Goal: Information Seeking & Learning: Check status

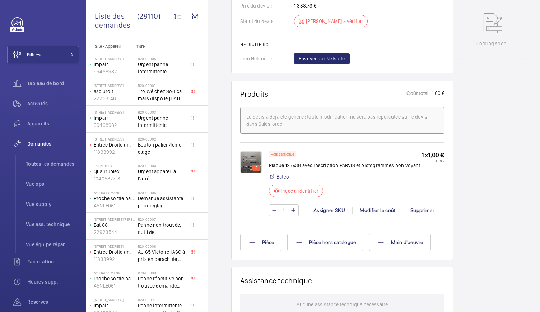
scroll to position [362, 0]
click at [250, 179] on div "2" at bounding box center [251, 175] width 22 height 7
click at [249, 172] on img at bounding box center [251, 162] width 22 height 22
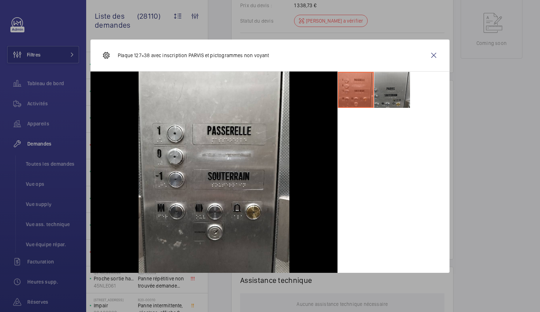
click at [382, 83] on li at bounding box center [392, 90] width 36 height 36
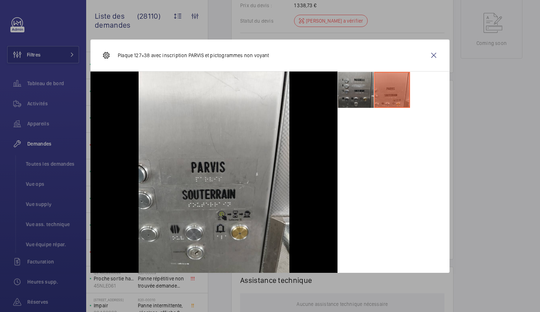
click at [351, 81] on li at bounding box center [356, 90] width 36 height 36
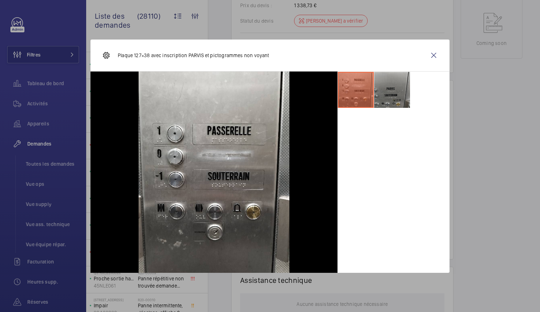
click at [403, 88] on li at bounding box center [392, 90] width 36 height 36
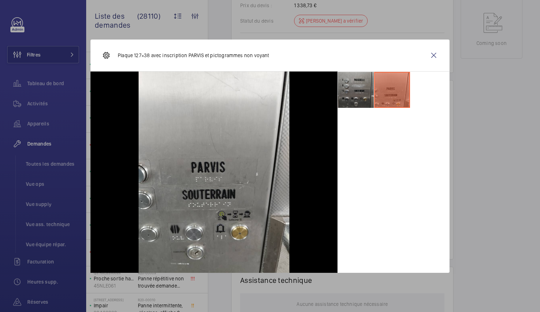
click at [352, 93] on li at bounding box center [356, 90] width 36 height 36
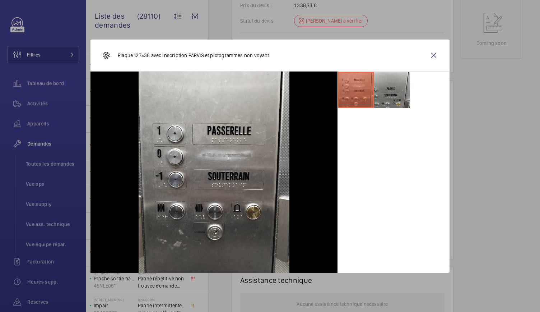
click at [475, 101] on div at bounding box center [270, 156] width 540 height 312
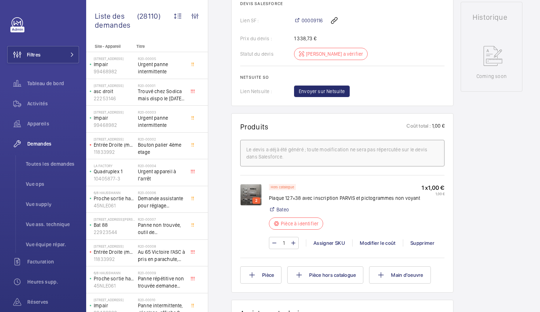
scroll to position [0, 0]
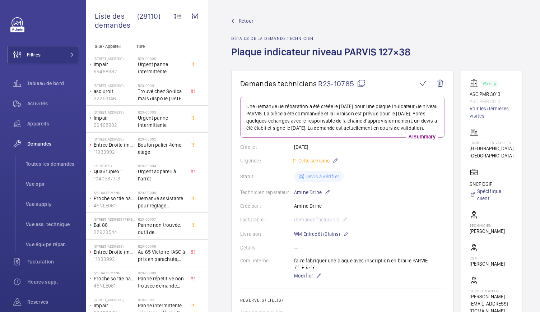
click at [471, 112] on link "Voir les dernières visites" at bounding box center [492, 112] width 44 height 14
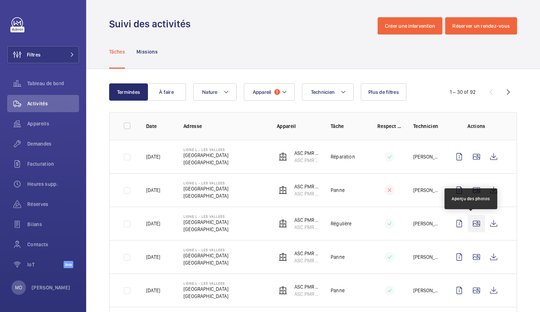
click at [471, 227] on wm-front-icon-button at bounding box center [476, 223] width 17 height 17
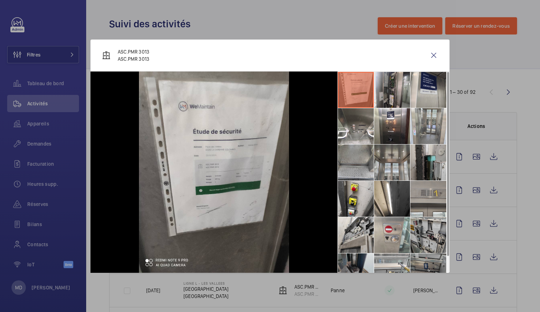
click at [389, 95] on li at bounding box center [392, 90] width 36 height 36
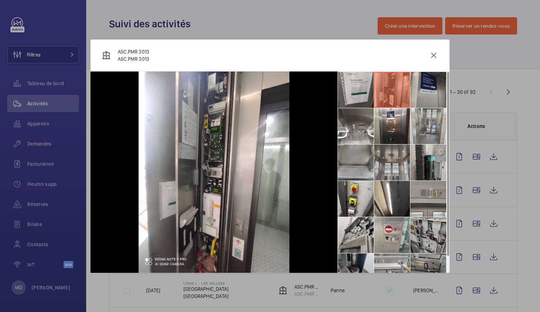
click at [416, 93] on li at bounding box center [429, 90] width 36 height 36
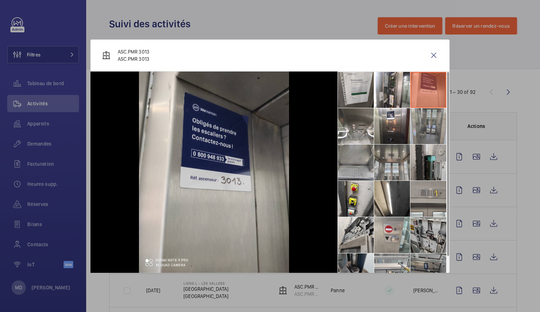
click at [416, 114] on li at bounding box center [429, 126] width 36 height 36
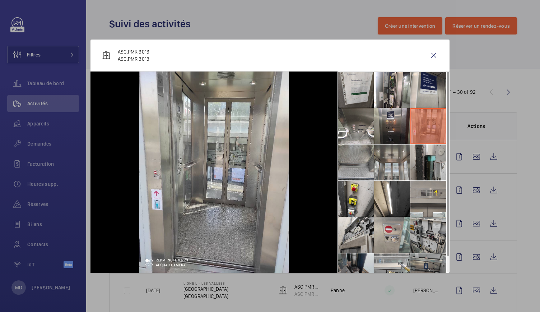
click at [389, 127] on li at bounding box center [392, 126] width 36 height 36
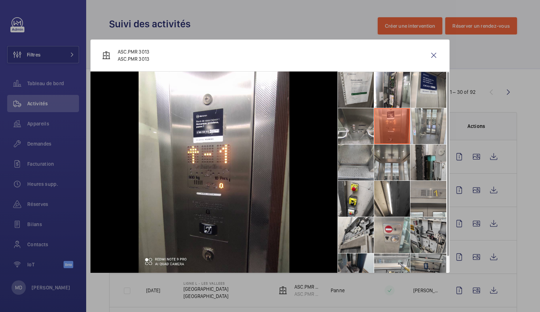
click at [364, 133] on li at bounding box center [356, 126] width 36 height 36
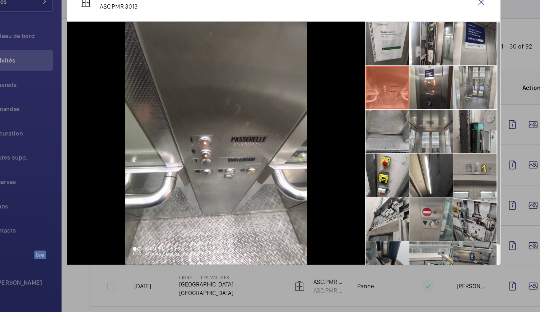
scroll to position [17, 0]
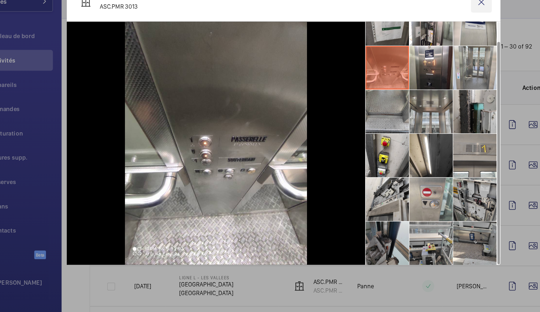
click at [433, 56] on wm-front-icon-button at bounding box center [433, 55] width 17 height 17
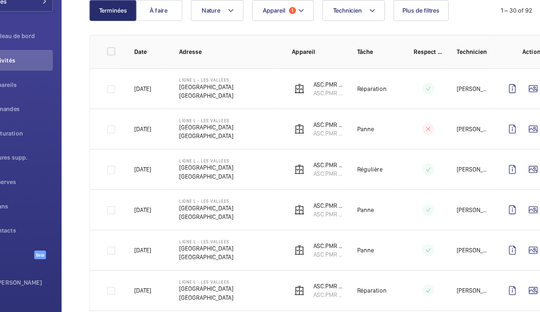
scroll to position [35, 0]
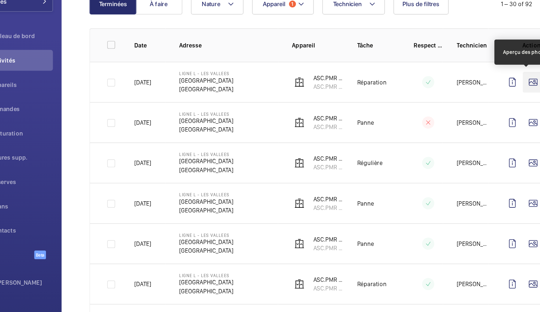
click at [468, 121] on wm-front-icon-button at bounding box center [476, 121] width 17 height 17
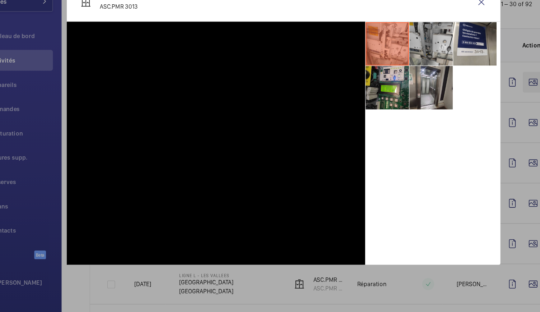
scroll to position [0, 0]
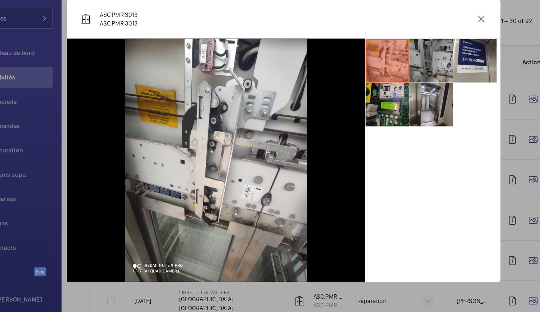
click at [387, 92] on li at bounding box center [392, 90] width 36 height 36
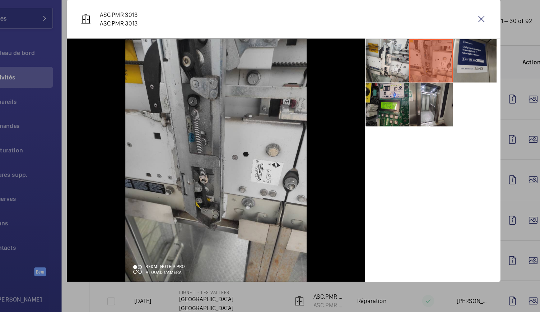
click at [427, 82] on li at bounding box center [429, 90] width 36 height 36
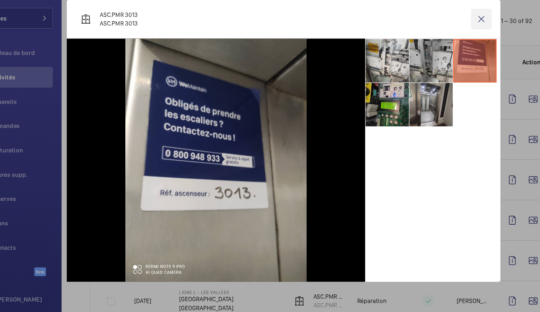
click at [433, 51] on wm-front-icon-button at bounding box center [433, 55] width 17 height 17
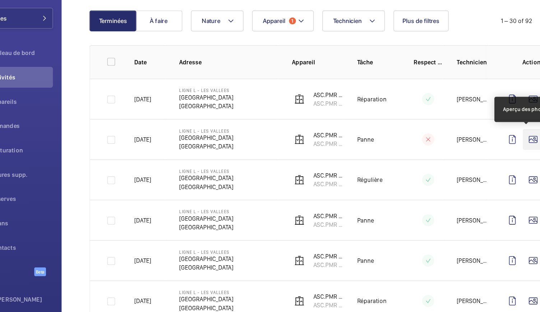
click at [469, 158] on wm-front-icon-button at bounding box center [476, 154] width 17 height 17
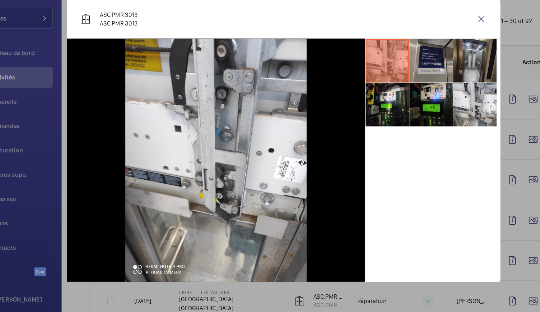
click at [383, 93] on li at bounding box center [392, 90] width 36 height 36
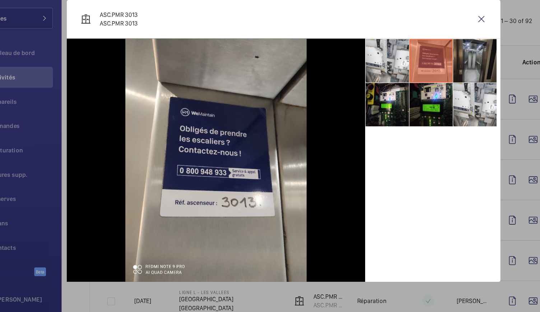
click at [430, 94] on li at bounding box center [429, 90] width 36 height 36
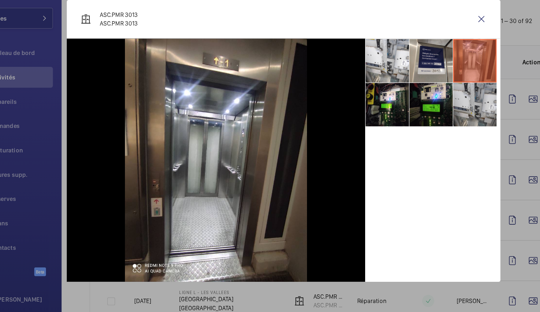
click at [433, 129] on li at bounding box center [429, 126] width 36 height 36
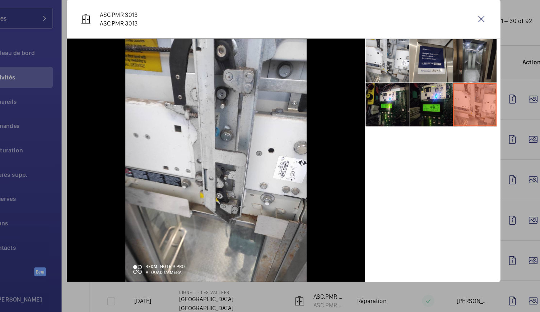
click at [426, 93] on li at bounding box center [429, 90] width 36 height 36
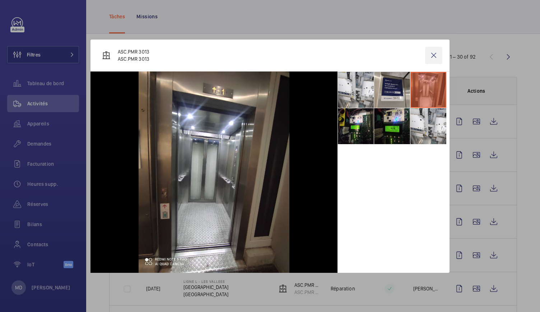
click at [431, 53] on wm-front-icon-button at bounding box center [433, 55] width 17 height 17
